Goal: Information Seeking & Learning: Learn about a topic

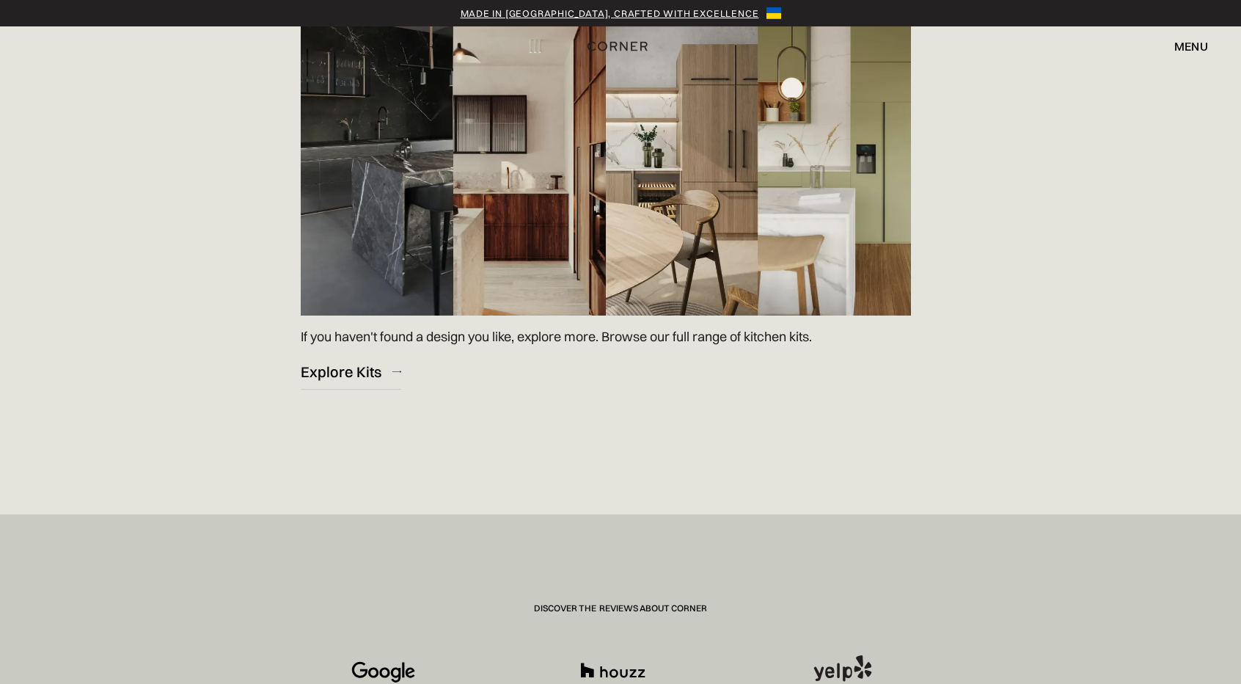
scroll to position [2445, 0]
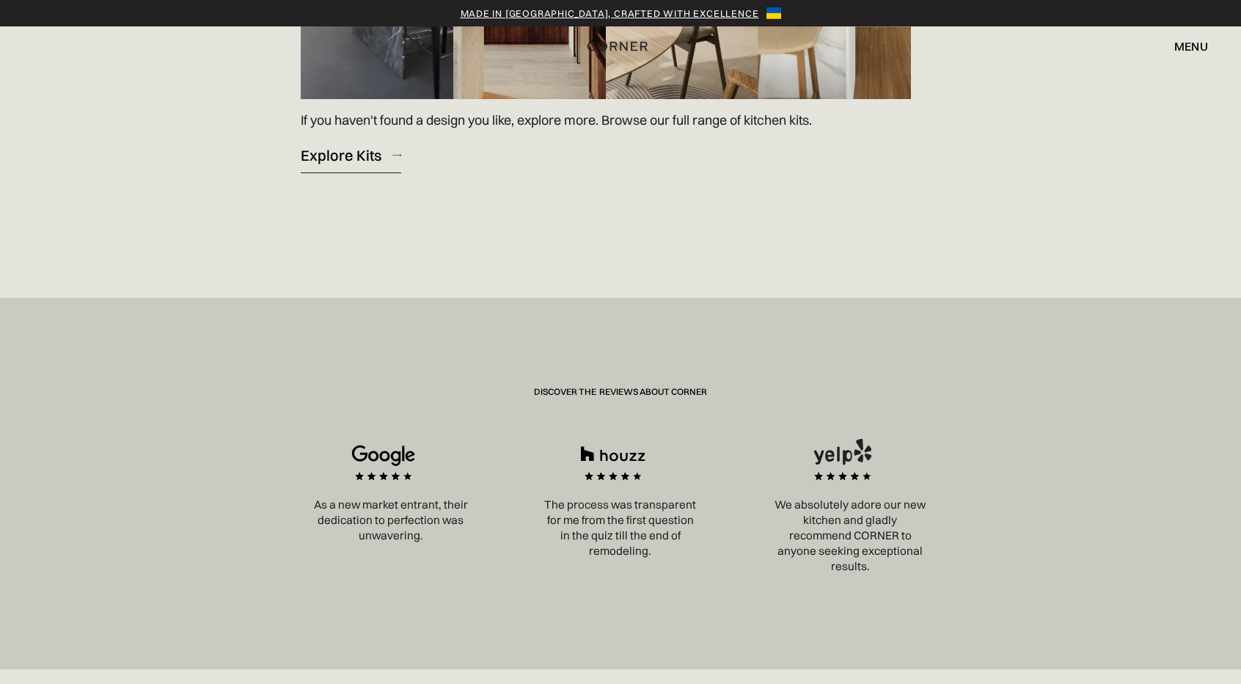
click at [390, 152] on link "Explore Kits" at bounding box center [351, 155] width 101 height 36
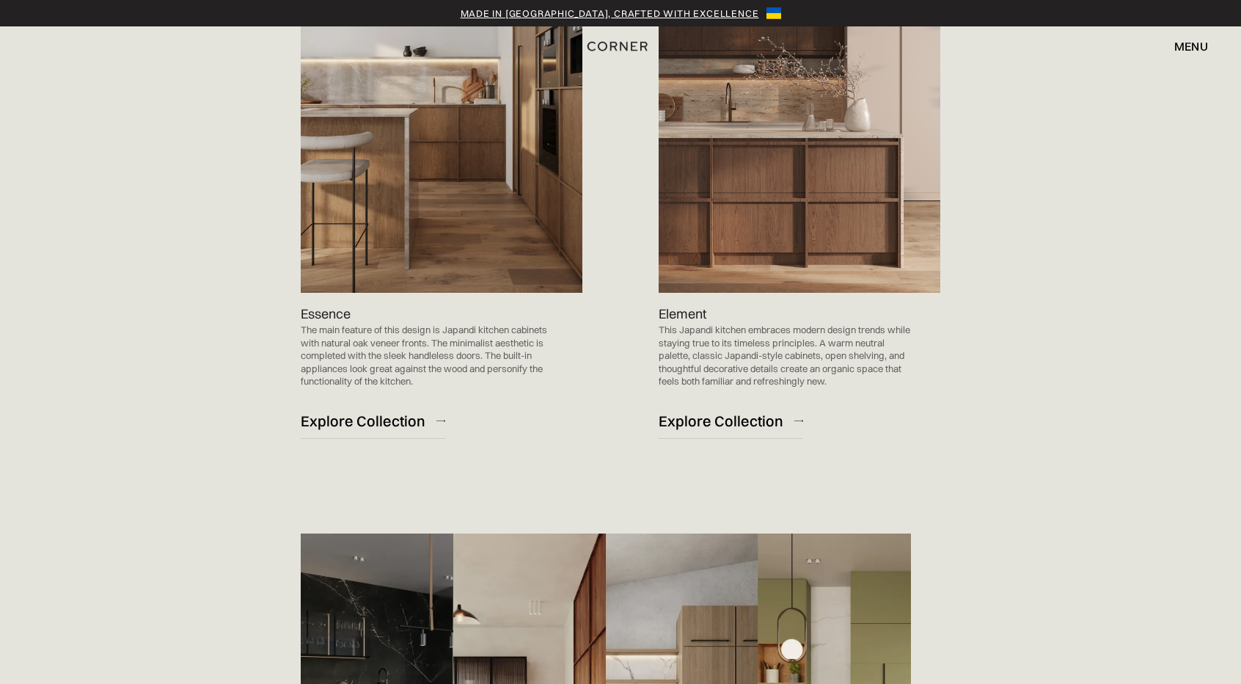
scroll to position [1663, 0]
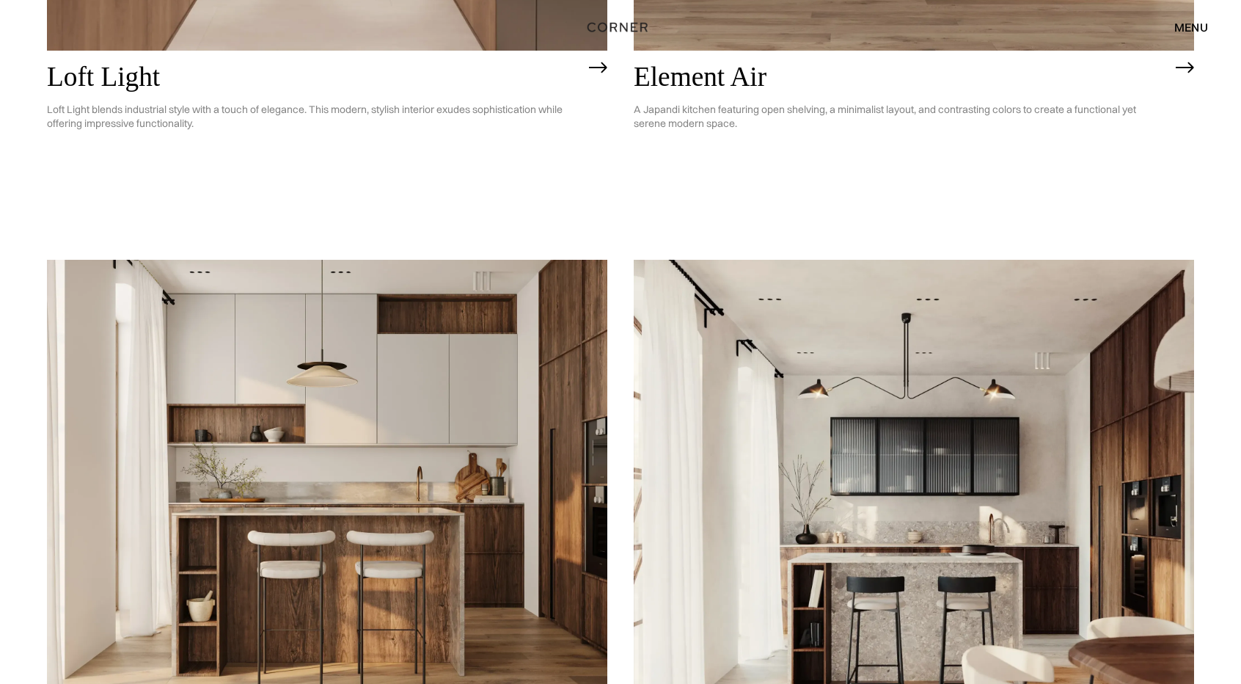
scroll to position [685, 0]
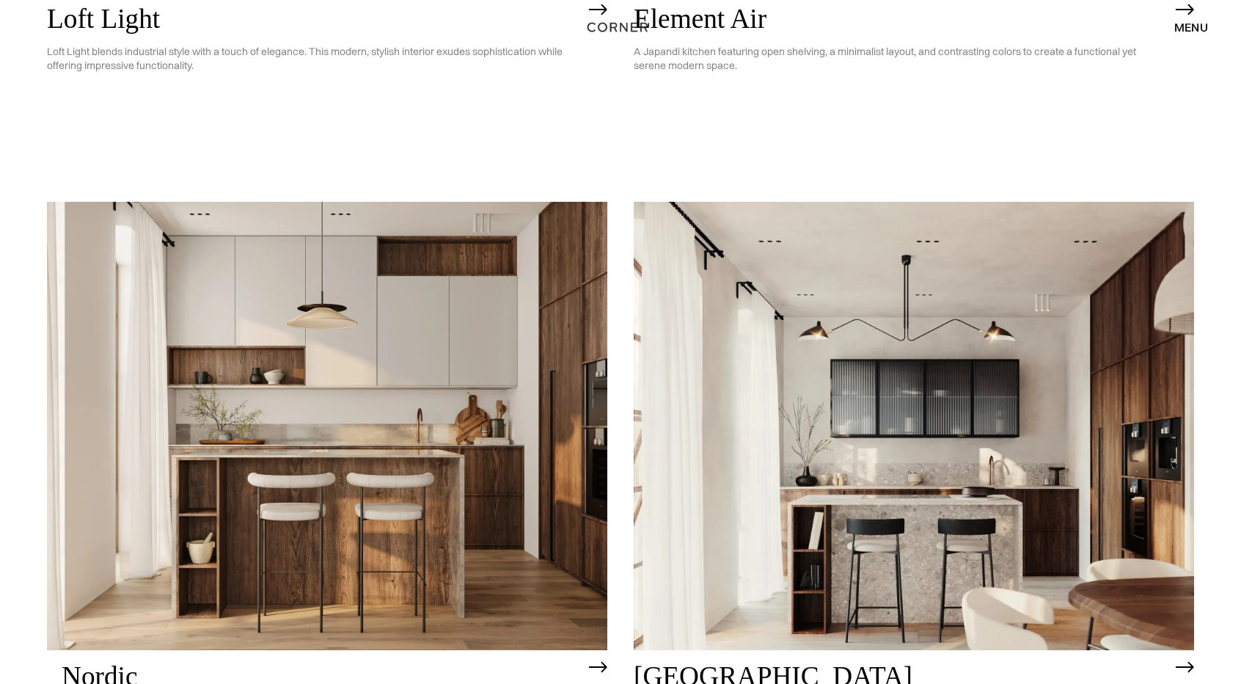
click at [373, 437] on img at bounding box center [327, 426] width 561 height 448
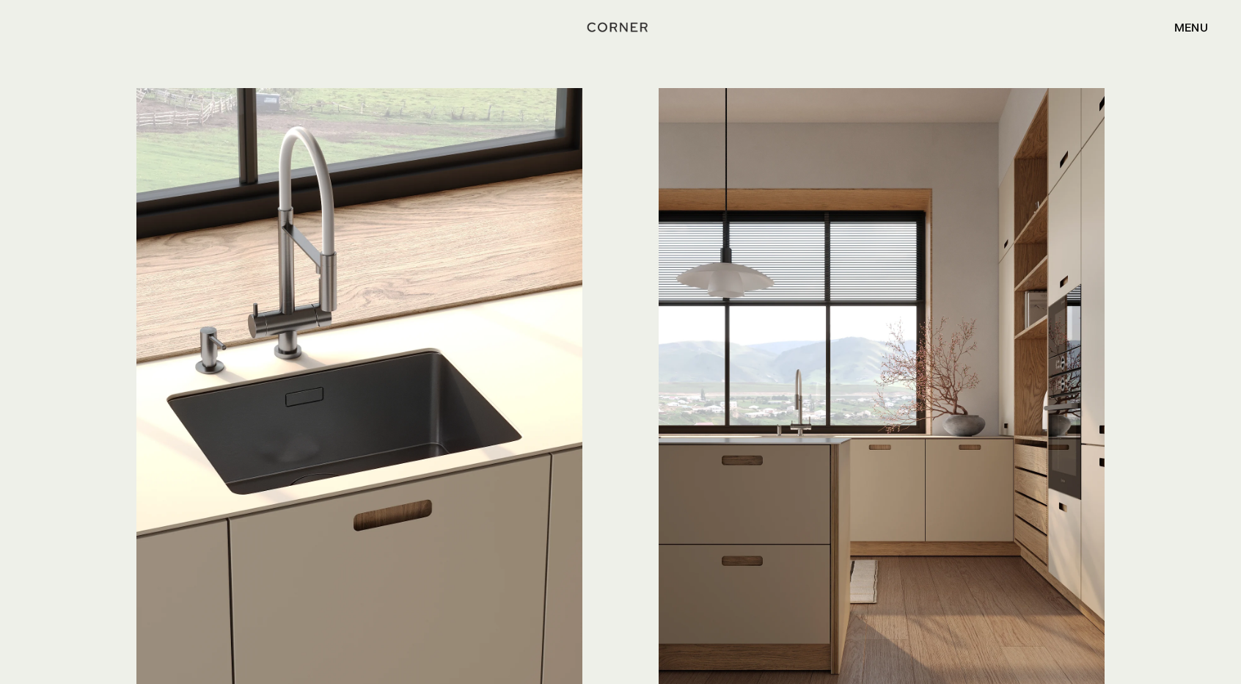
scroll to position [3619, 0]
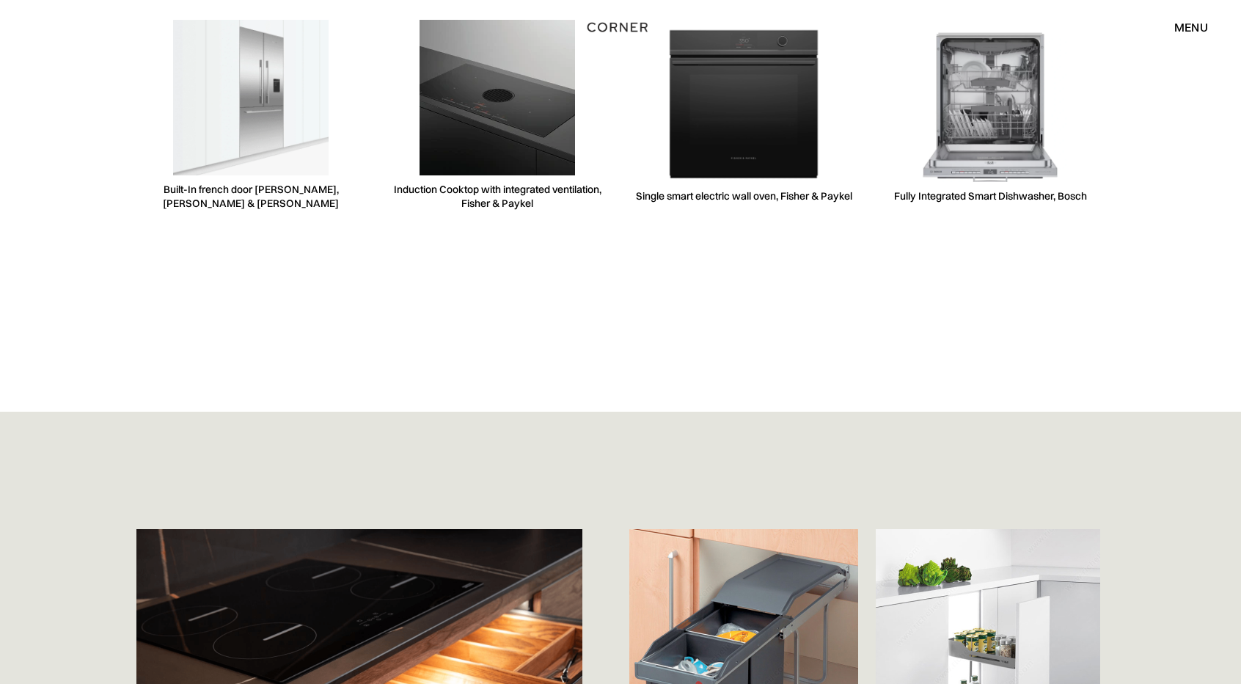
scroll to position [4500, 0]
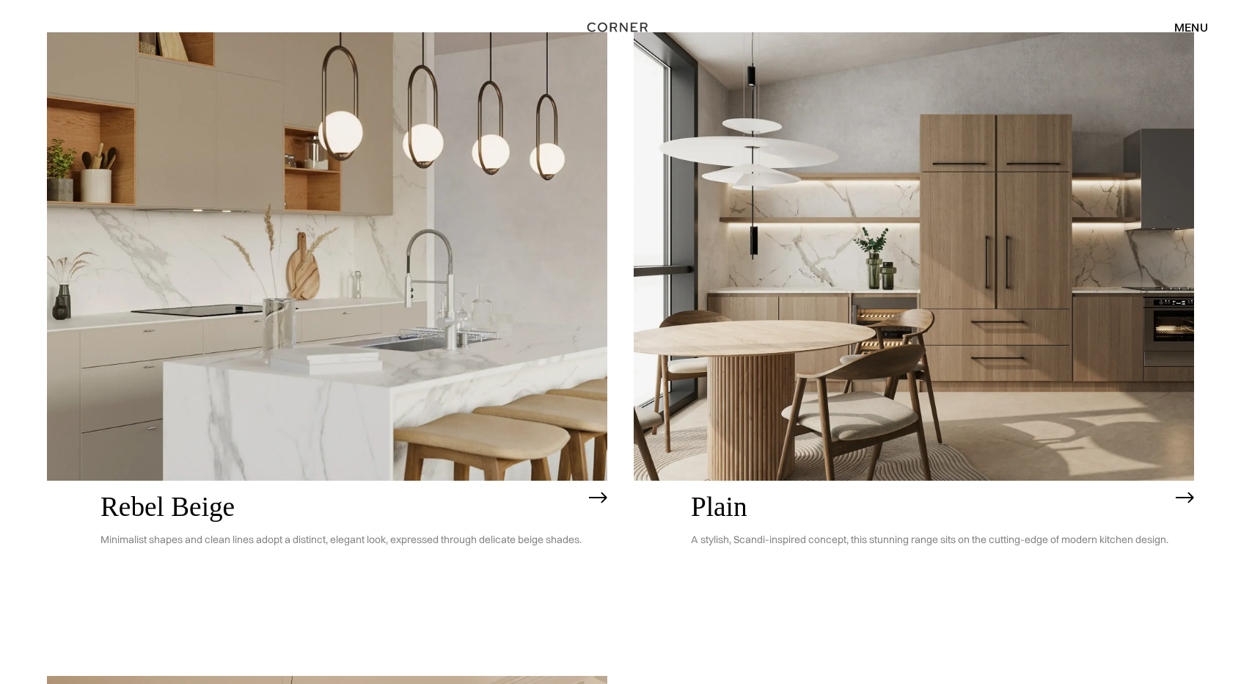
scroll to position [3424, 0]
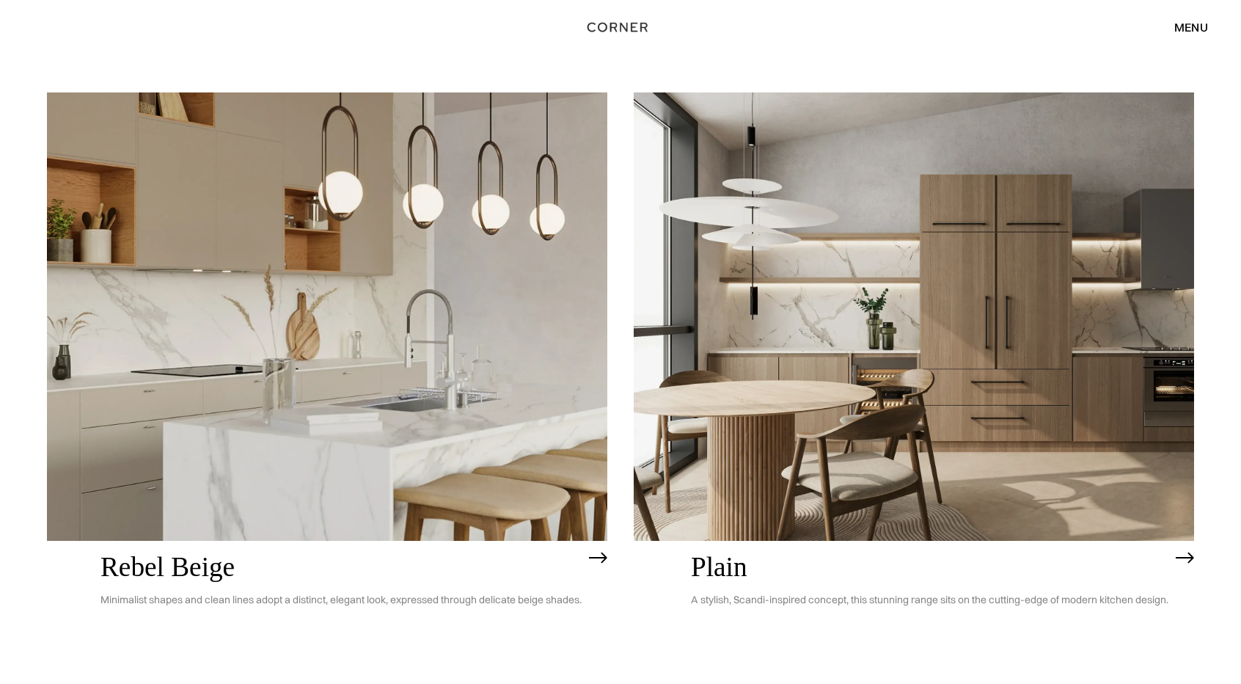
click at [838, 445] on img at bounding box center [914, 316] width 561 height 448
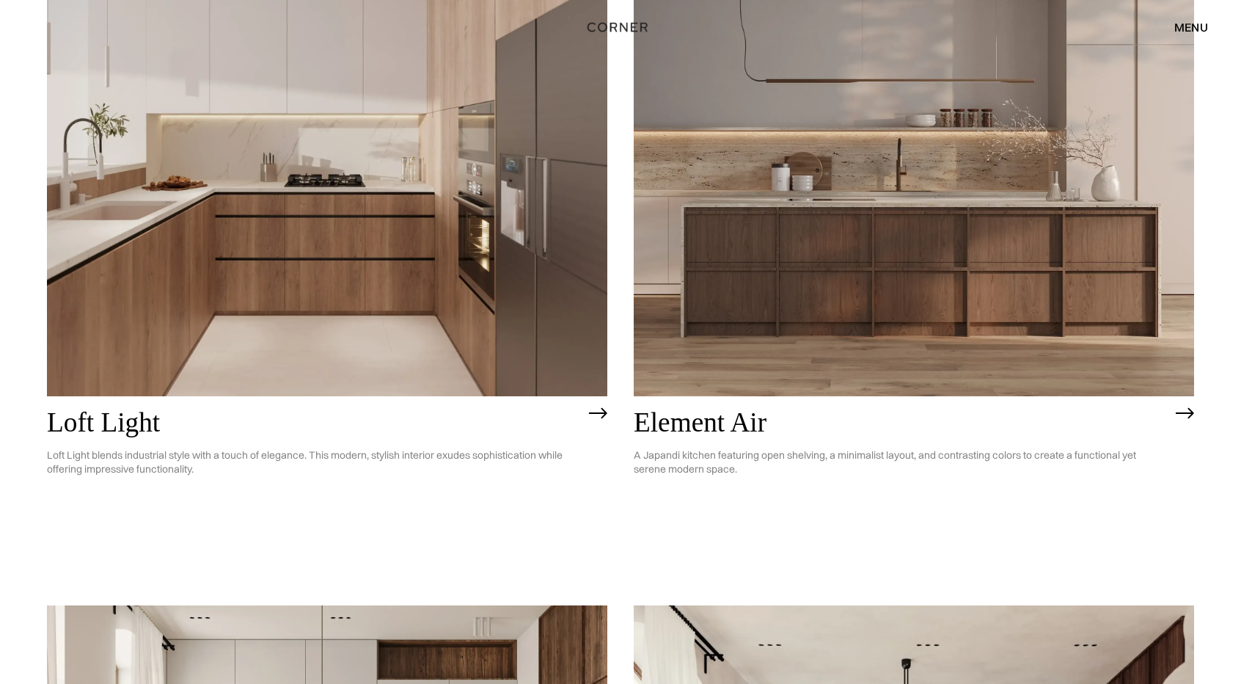
scroll to position [195, 0]
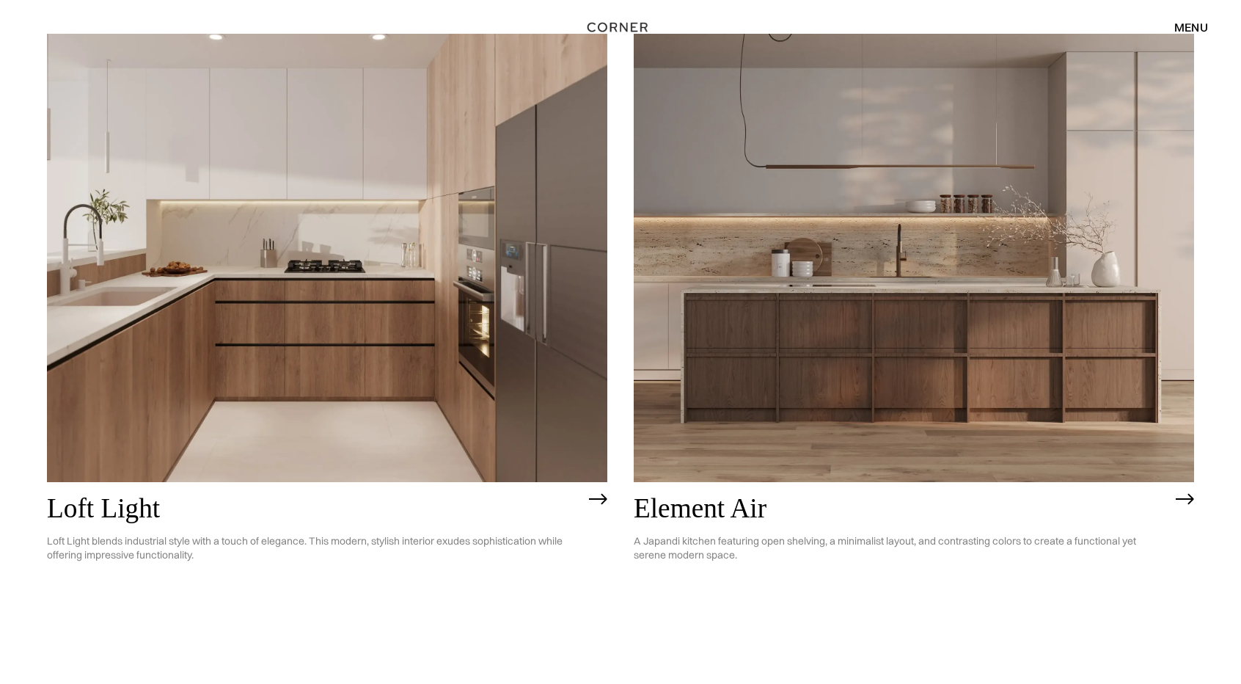
click at [456, 328] on img at bounding box center [327, 258] width 561 height 448
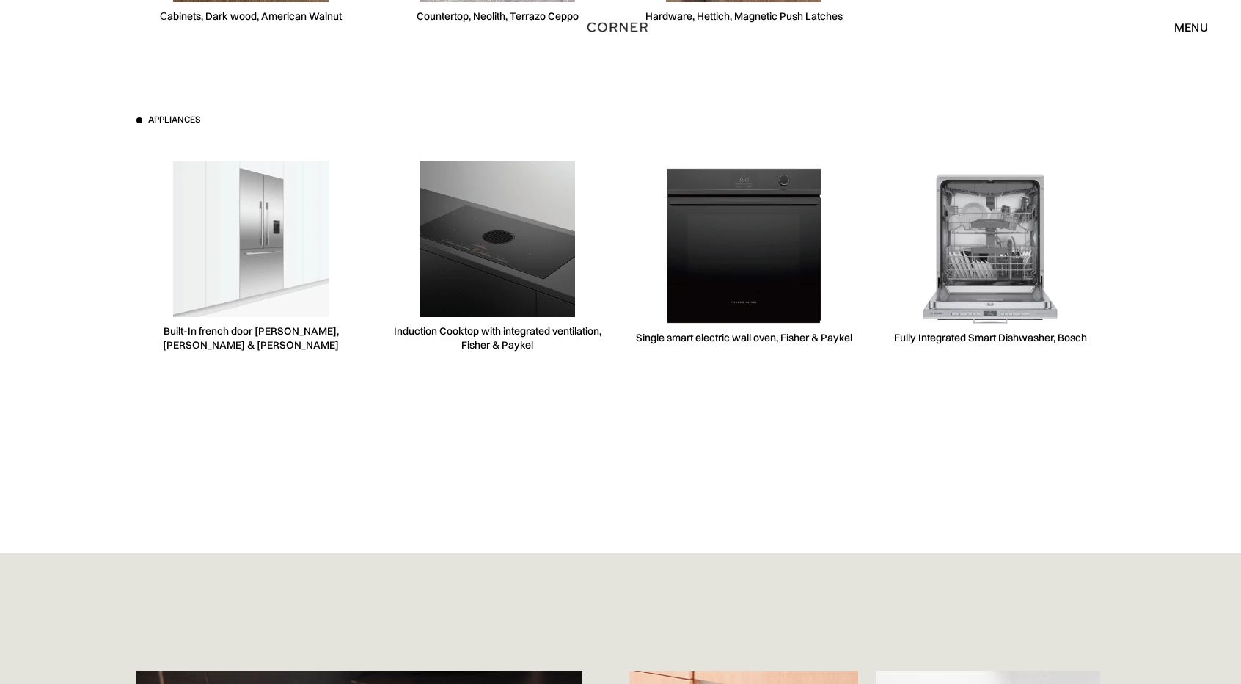
scroll to position [4891, 0]
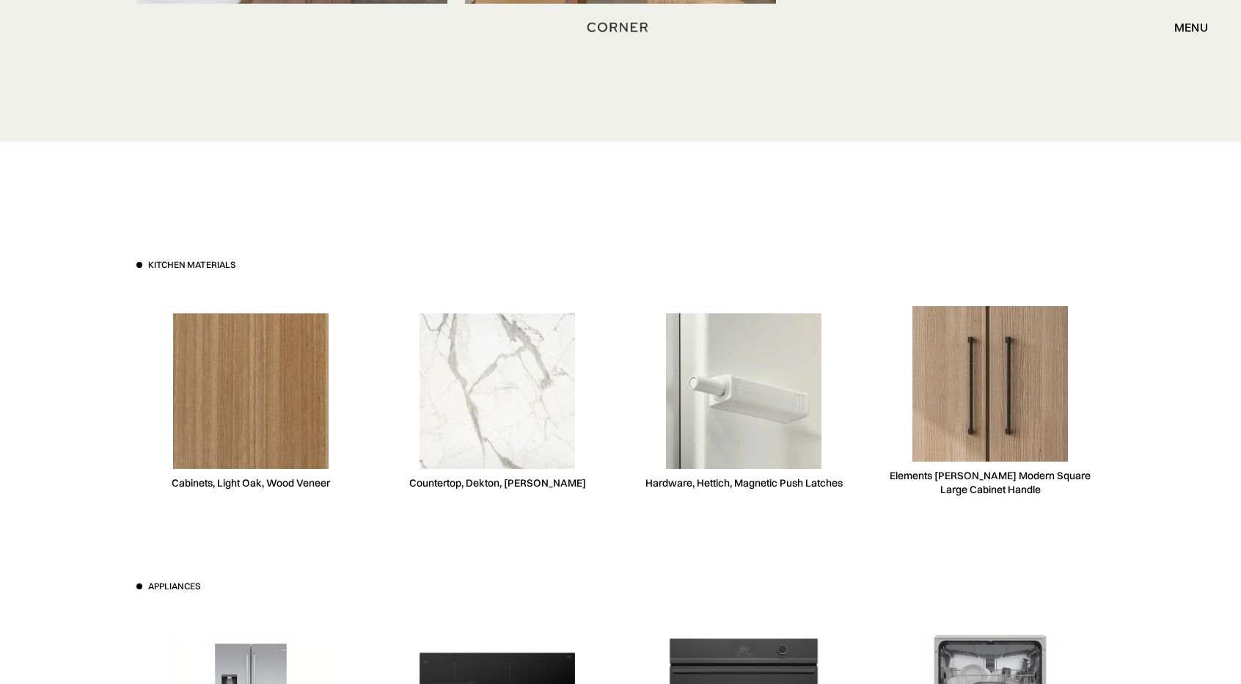
scroll to position [4011, 0]
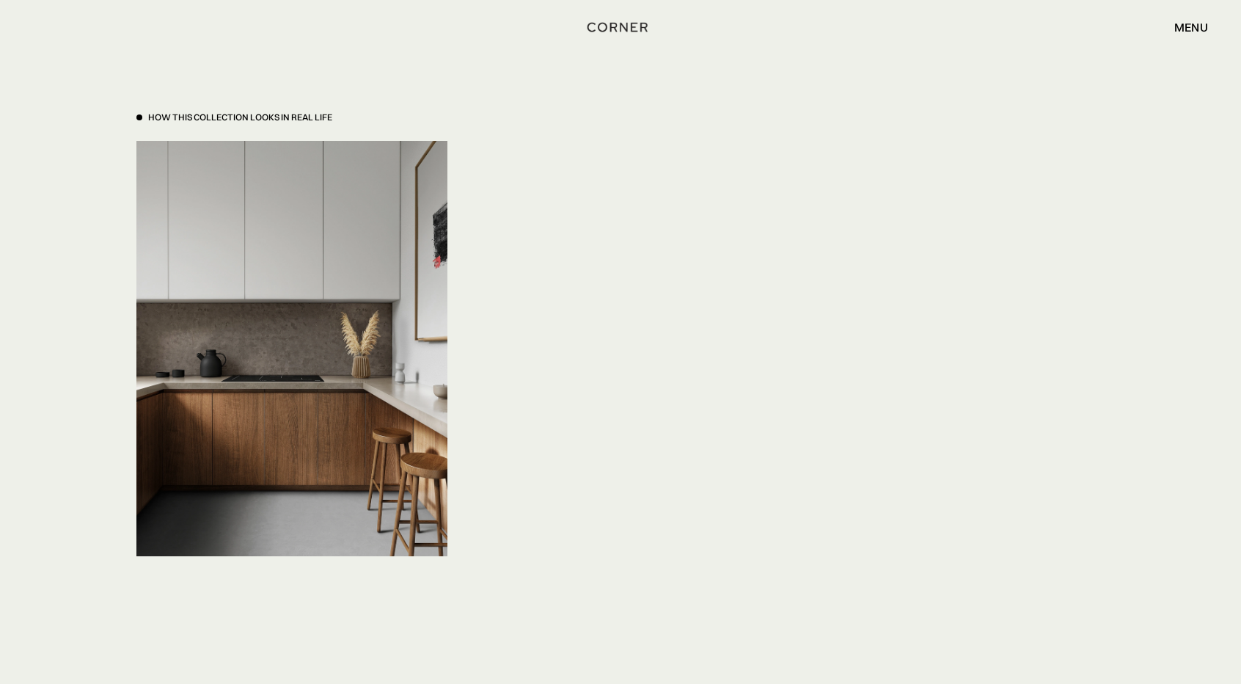
scroll to position [4891, 0]
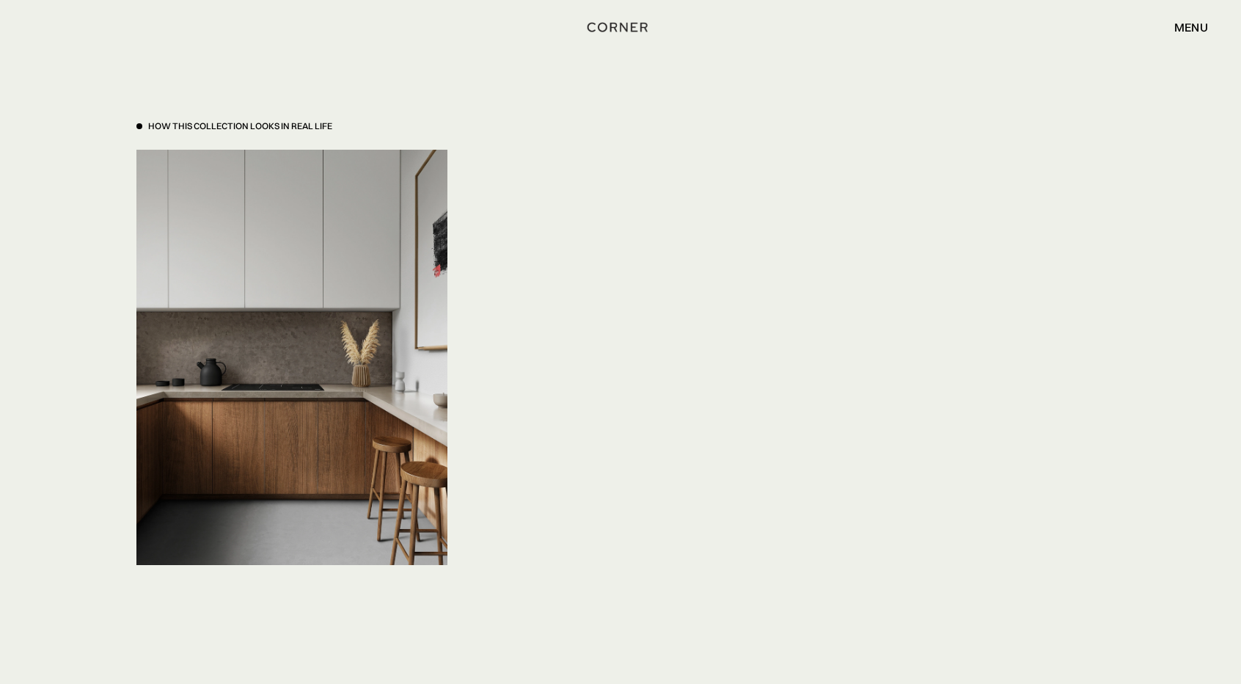
drag, startPoint x: 267, startPoint y: 2, endPoint x: 91, endPoint y: 123, distance: 213.7
click at [88, 129] on div "How This Collection looks in real life Salvar Salvar Salvar" at bounding box center [620, 353] width 1241 height 700
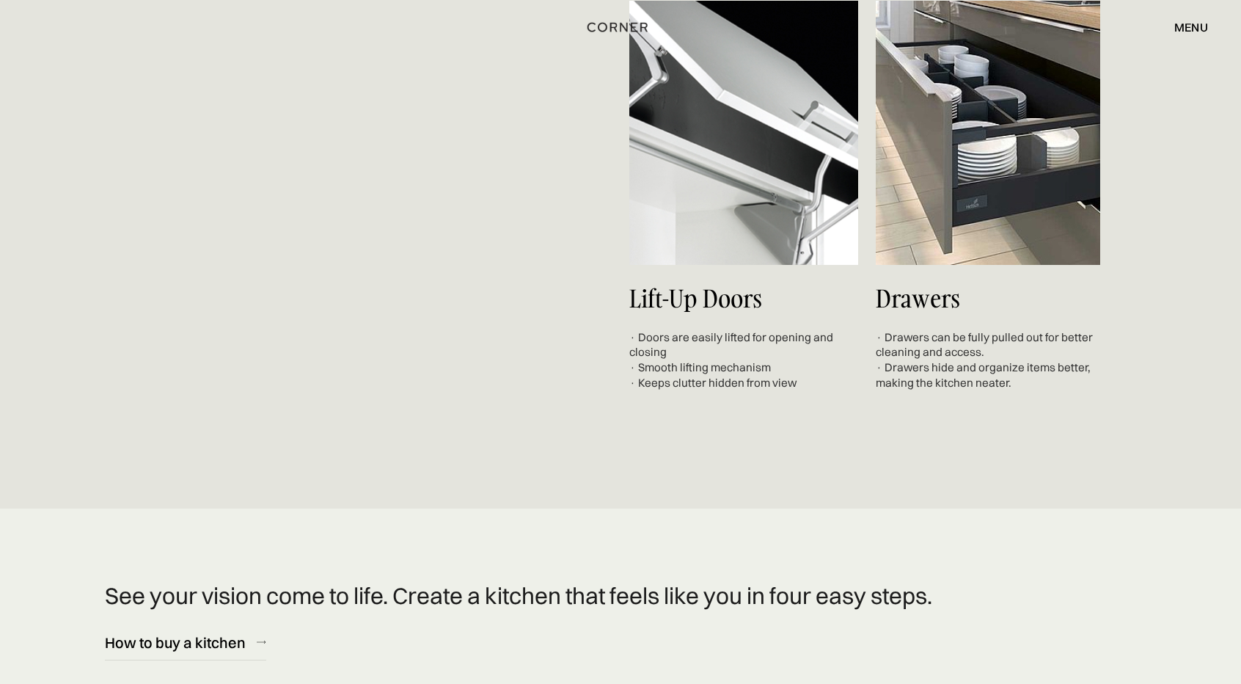
scroll to position [7044, 0]
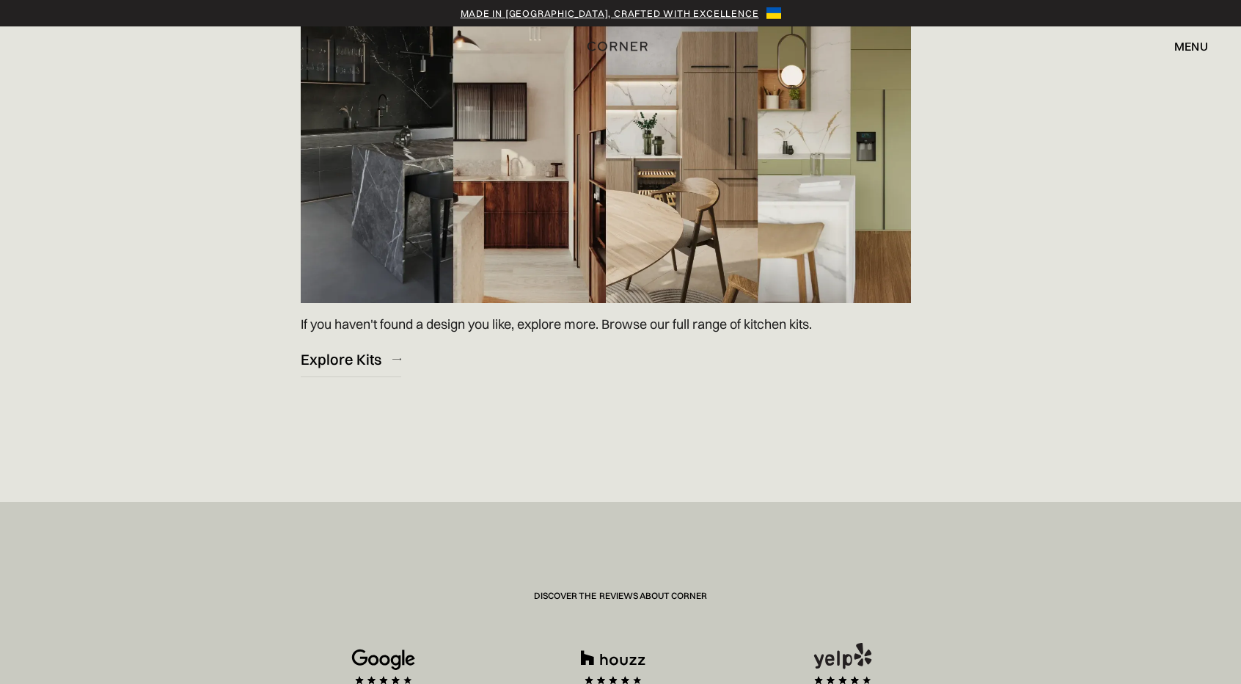
scroll to position [2250, 0]
